Goal: Navigation & Orientation: Understand site structure

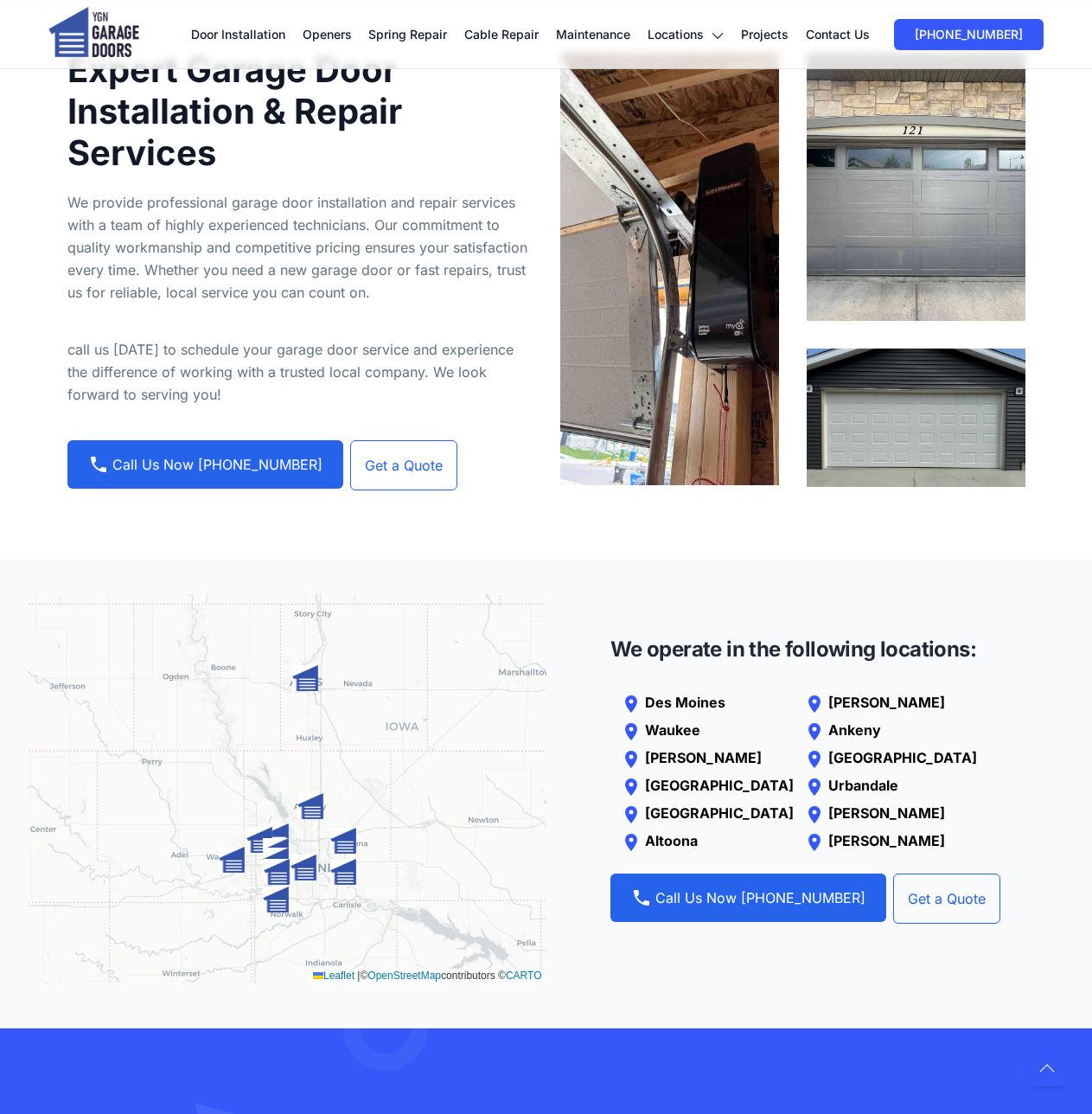
scroll to position [1989, 0]
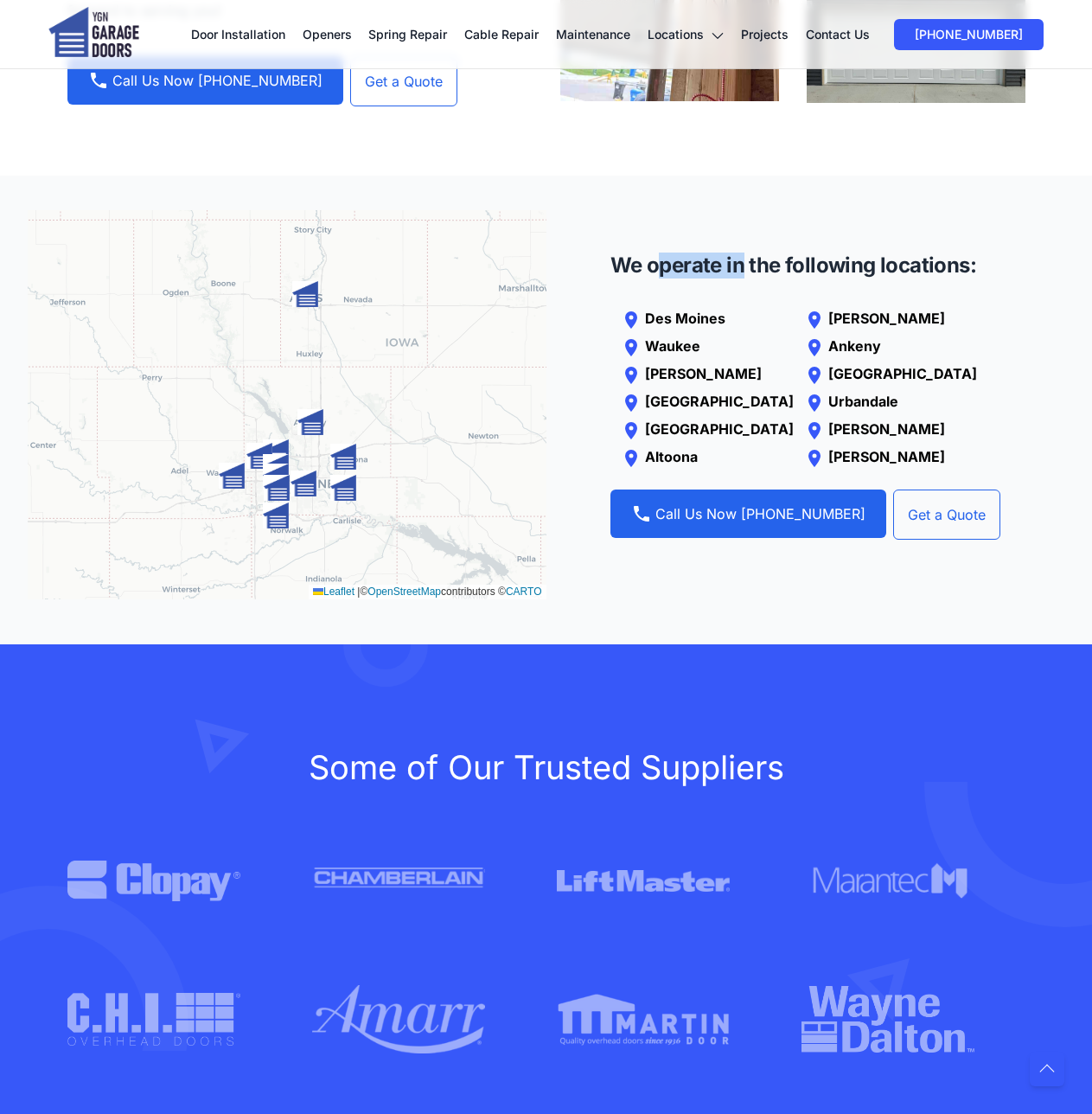
drag, startPoint x: 716, startPoint y: 202, endPoint x: 890, endPoint y: 200, distance: 174.0
click at [887, 252] on h4 "We operate in the following locations:" at bounding box center [805, 265] width 390 height 26
click at [892, 252] on h4 "We operate in the following locations:" at bounding box center [805, 265] width 390 height 26
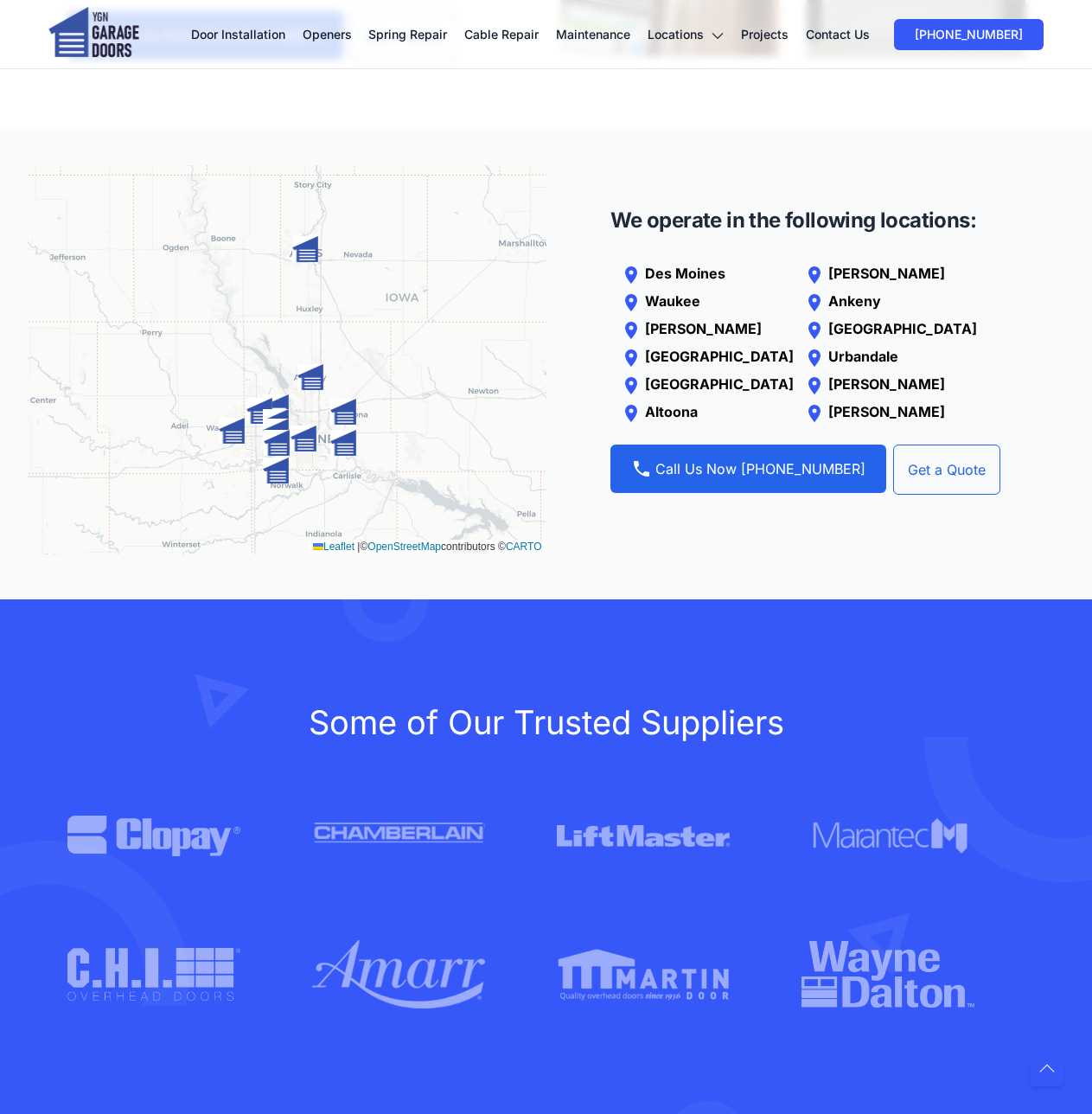
scroll to position [2076, 0]
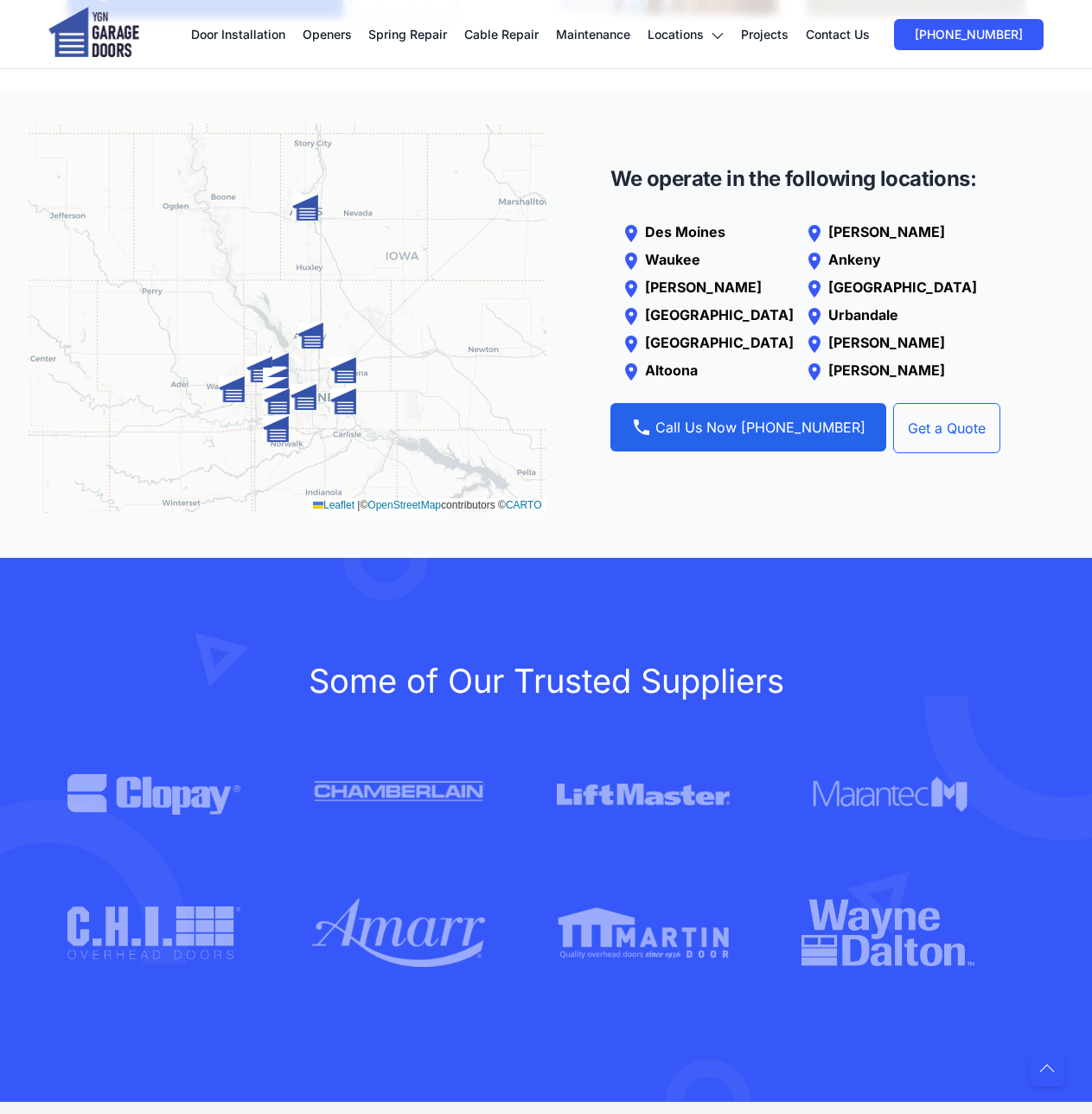
click at [466, 378] on div "Leaflet | © OpenStreetMap contributors © CARTO" at bounding box center [286, 318] width 519 height 390
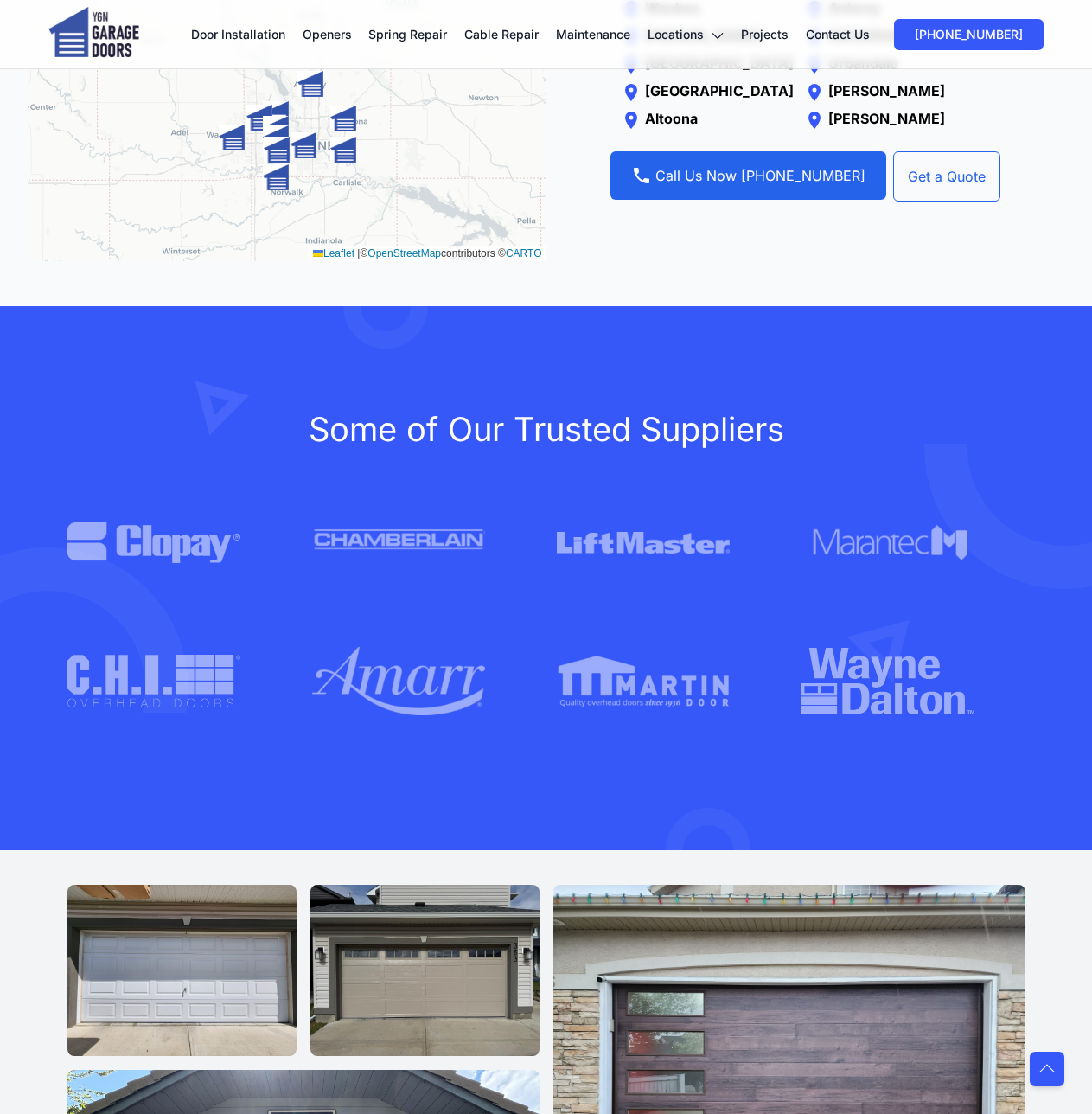
scroll to position [2422, 0]
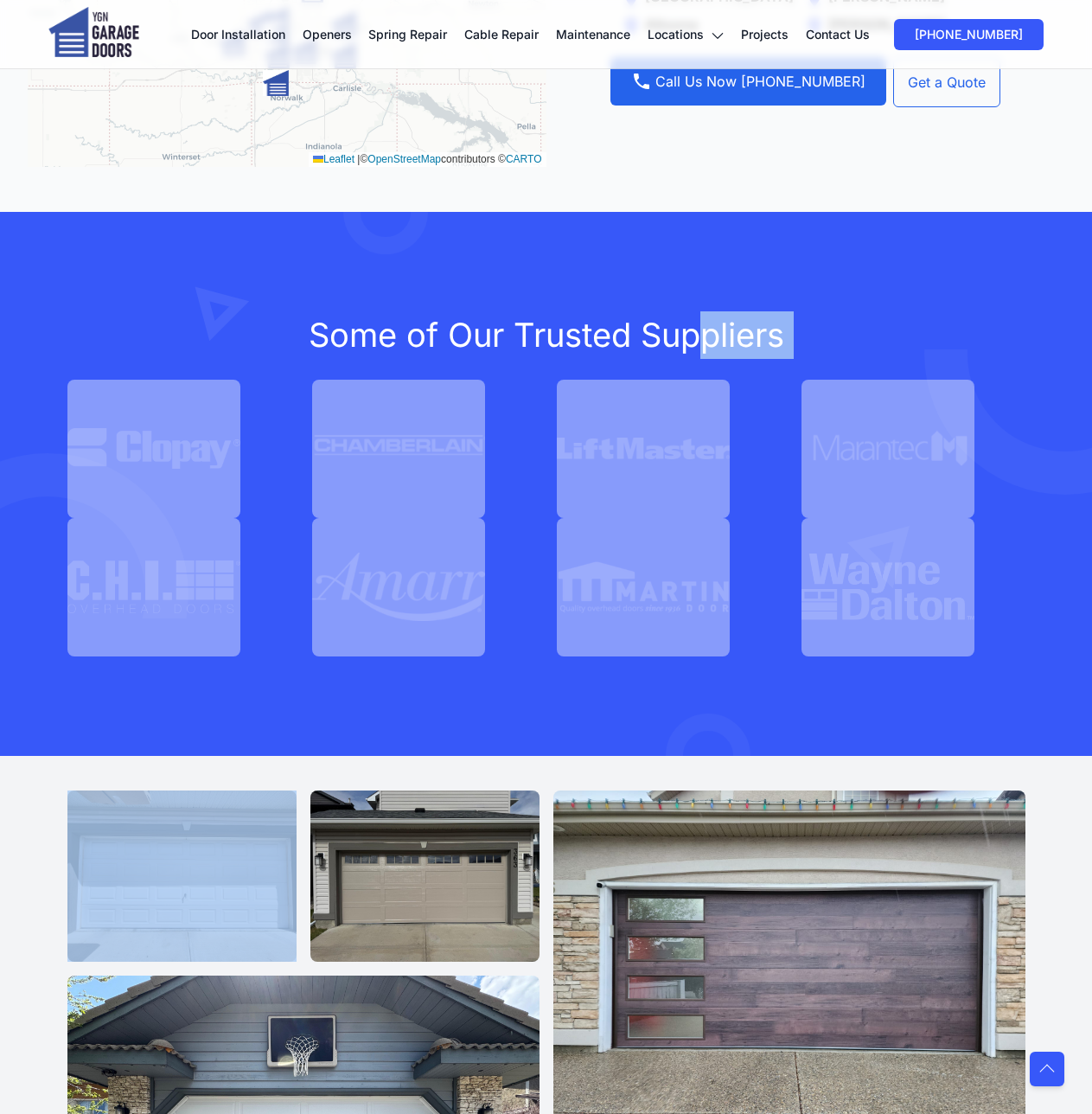
drag, startPoint x: 334, startPoint y: 288, endPoint x: 725, endPoint y: 281, distance: 391.1
click at [725, 281] on section "Some of Our Trusted Suppliers" at bounding box center [546, 484] width 1092 height 544
click at [725, 315] on span "Some of Our Trusted Suppliers" at bounding box center [546, 335] width 476 height 40
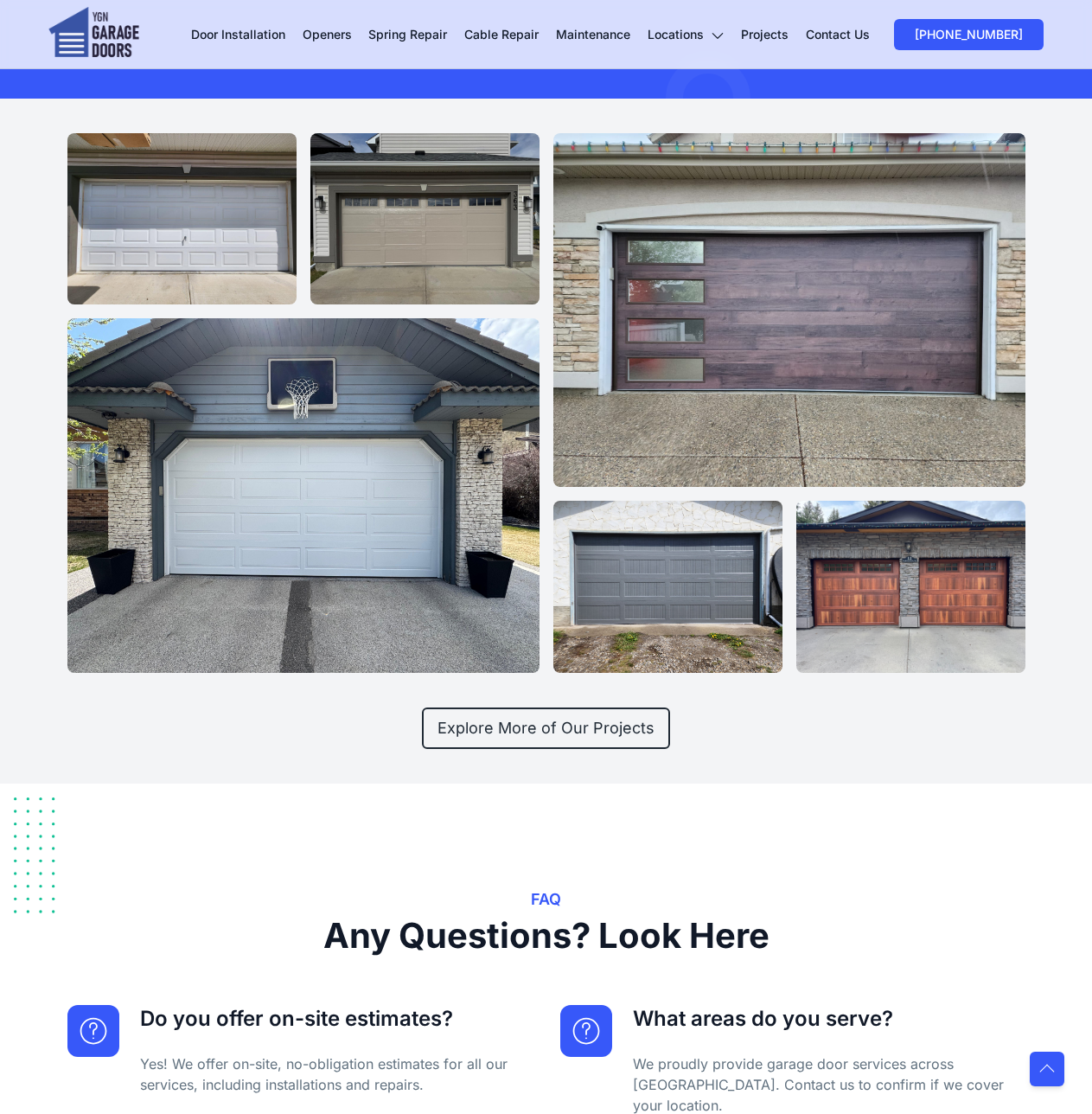
scroll to position [2854, 0]
